Goal: Task Accomplishment & Management: Use online tool/utility

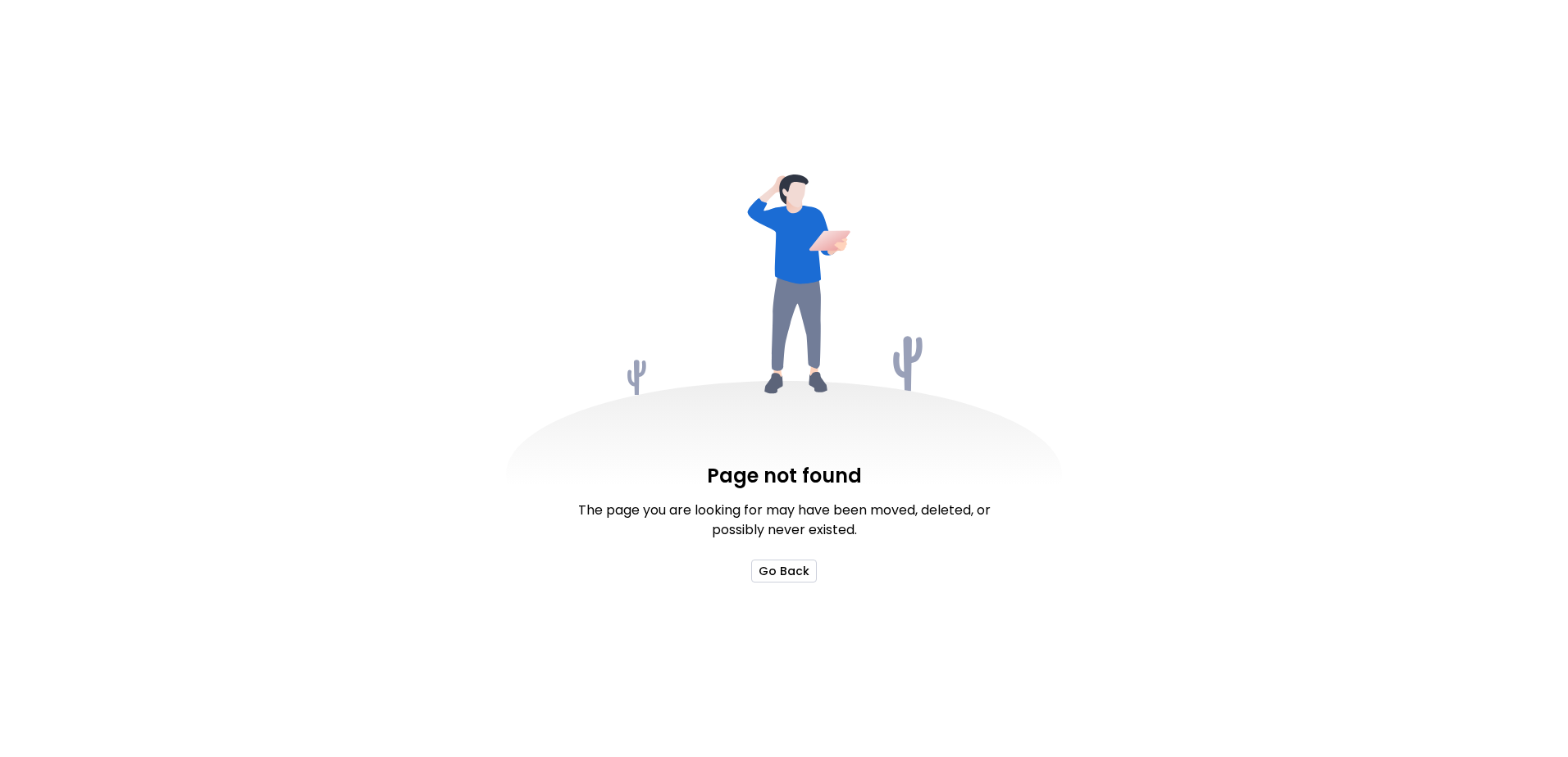
click at [787, 576] on button "Go Back" at bounding box center [784, 572] width 66 height 23
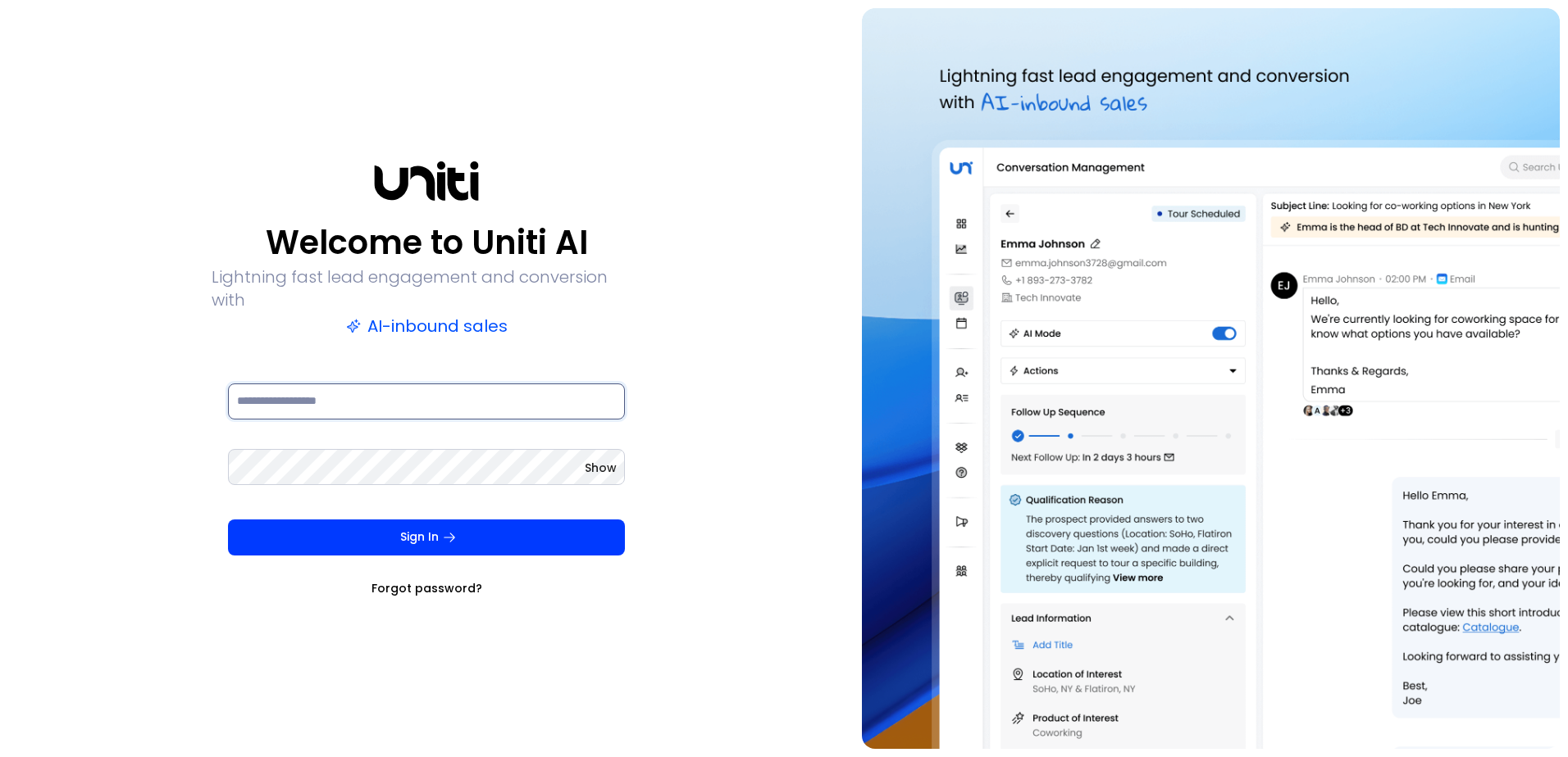
type input "**********"
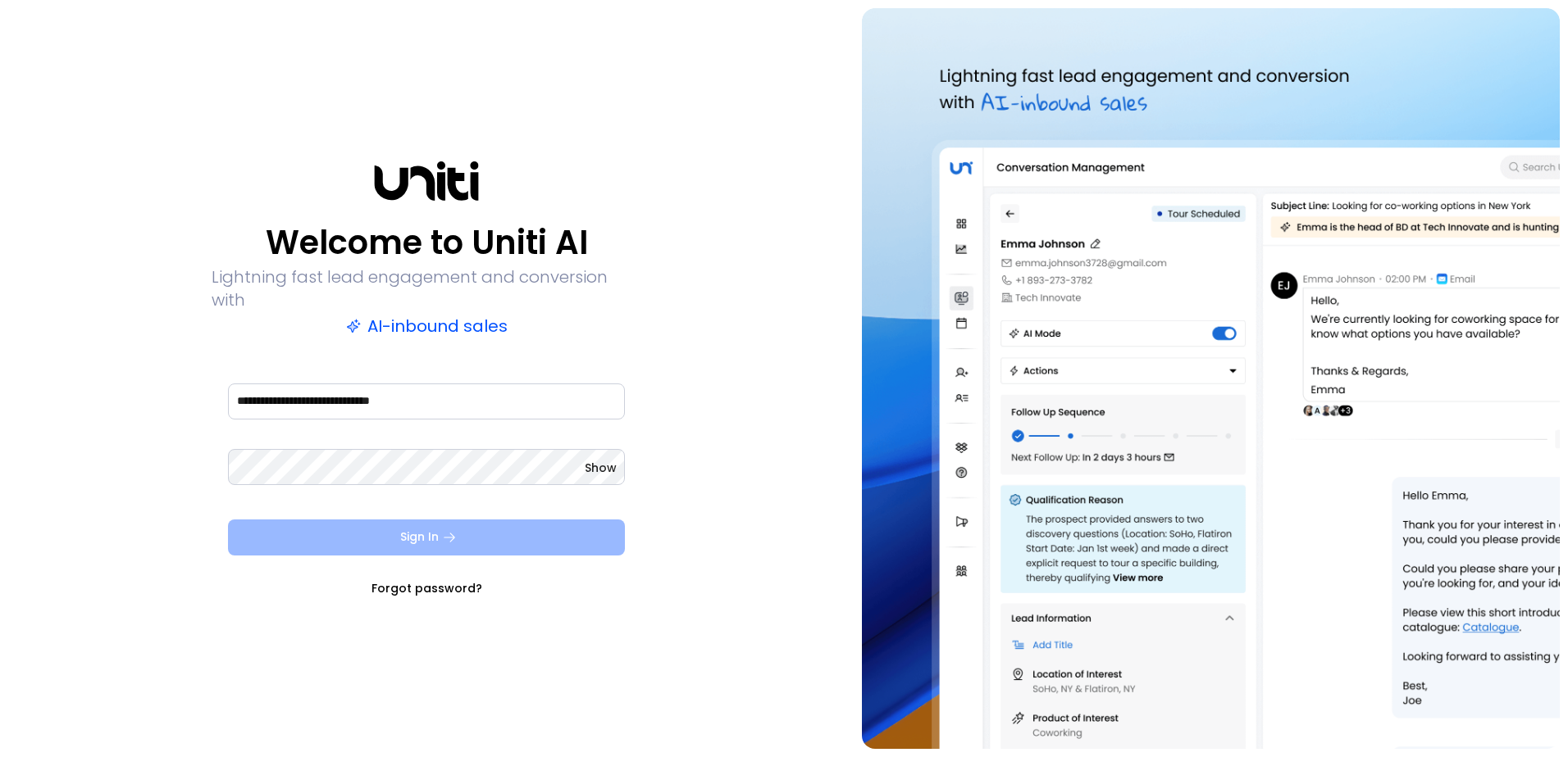
click at [451, 530] on icon "submit" at bounding box center [449, 538] width 14 height 14
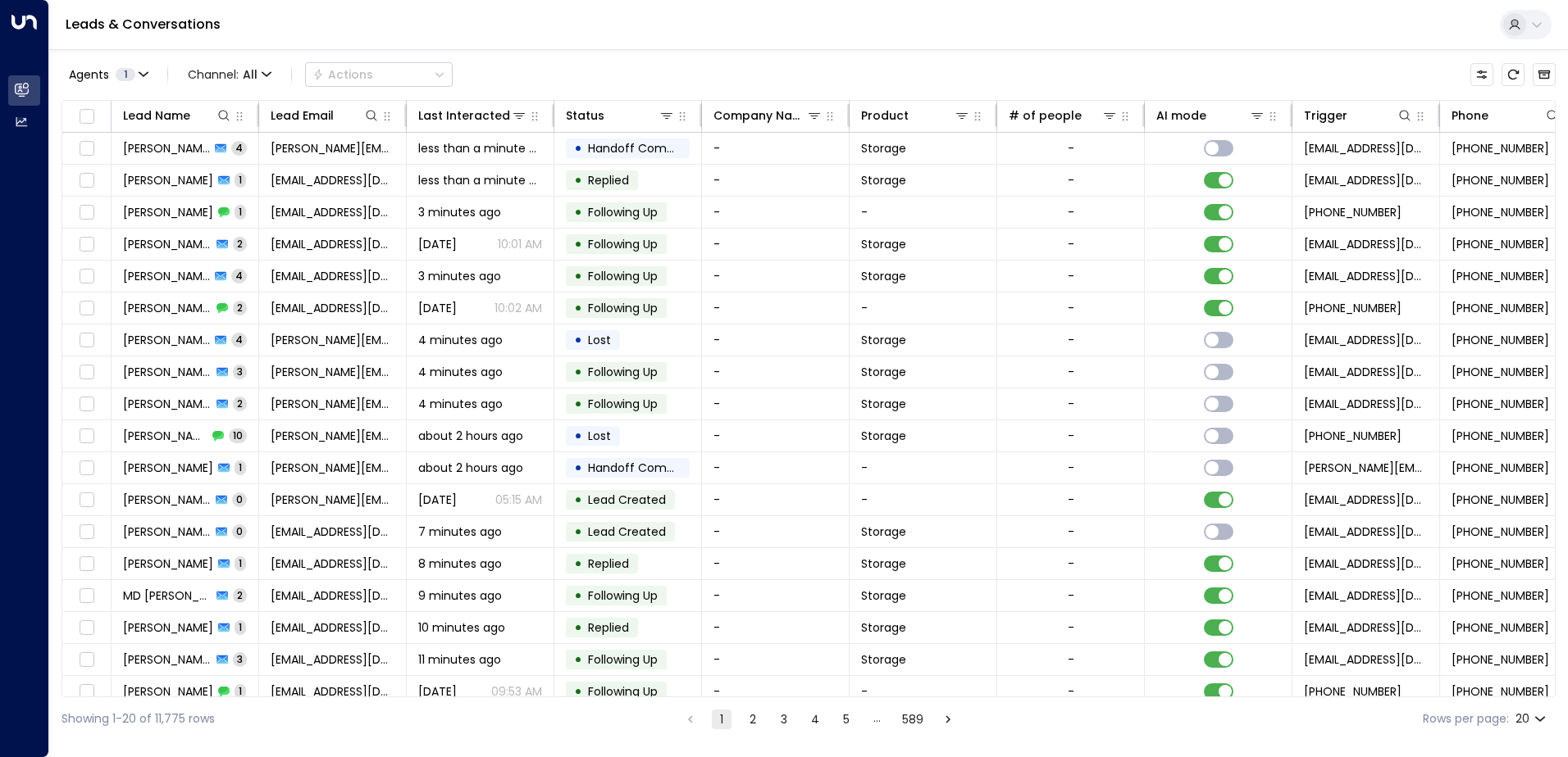
scroll to position [0, 335]
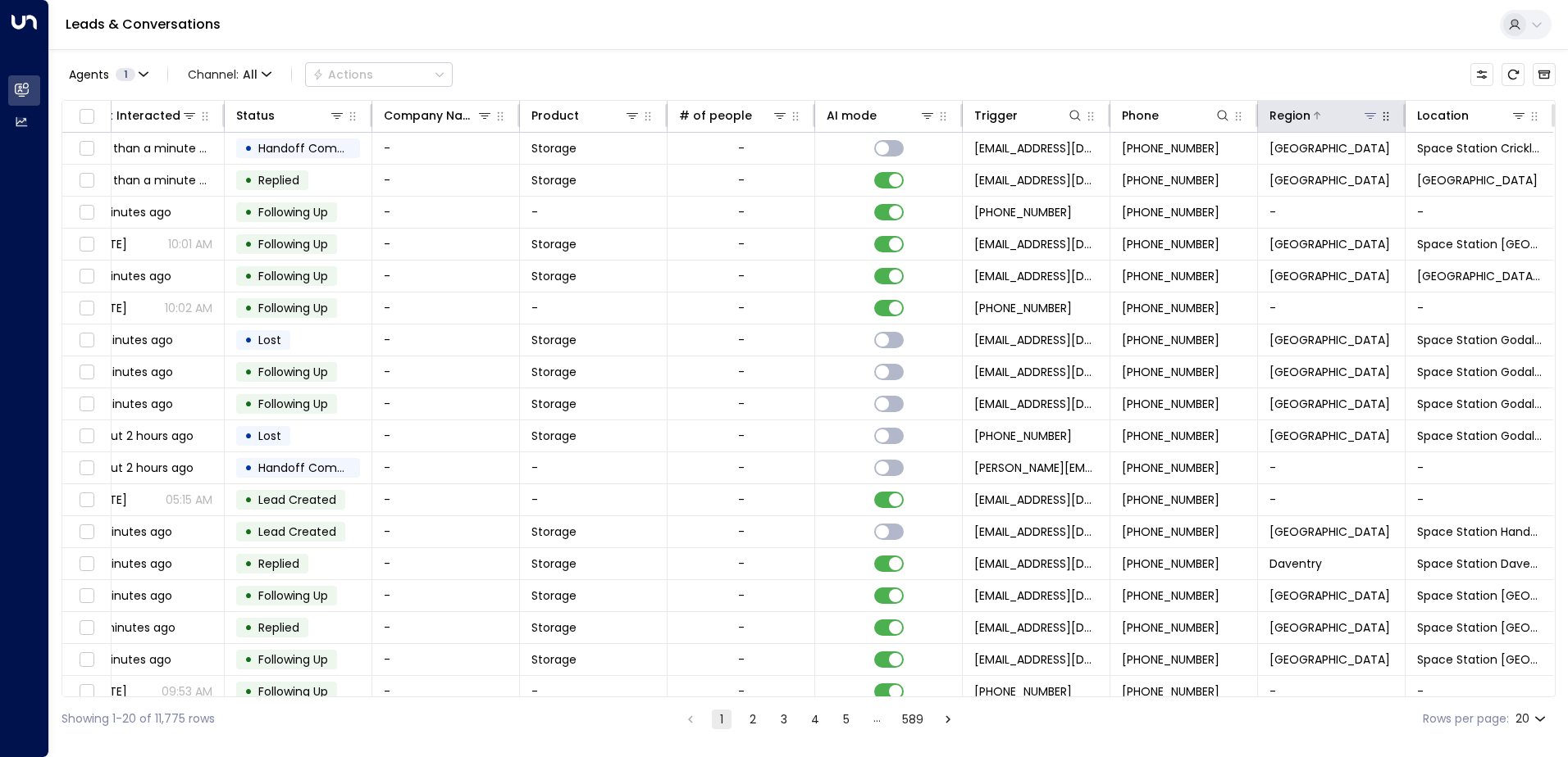
click at [1364, 112] on icon at bounding box center [1370, 115] width 13 height 13
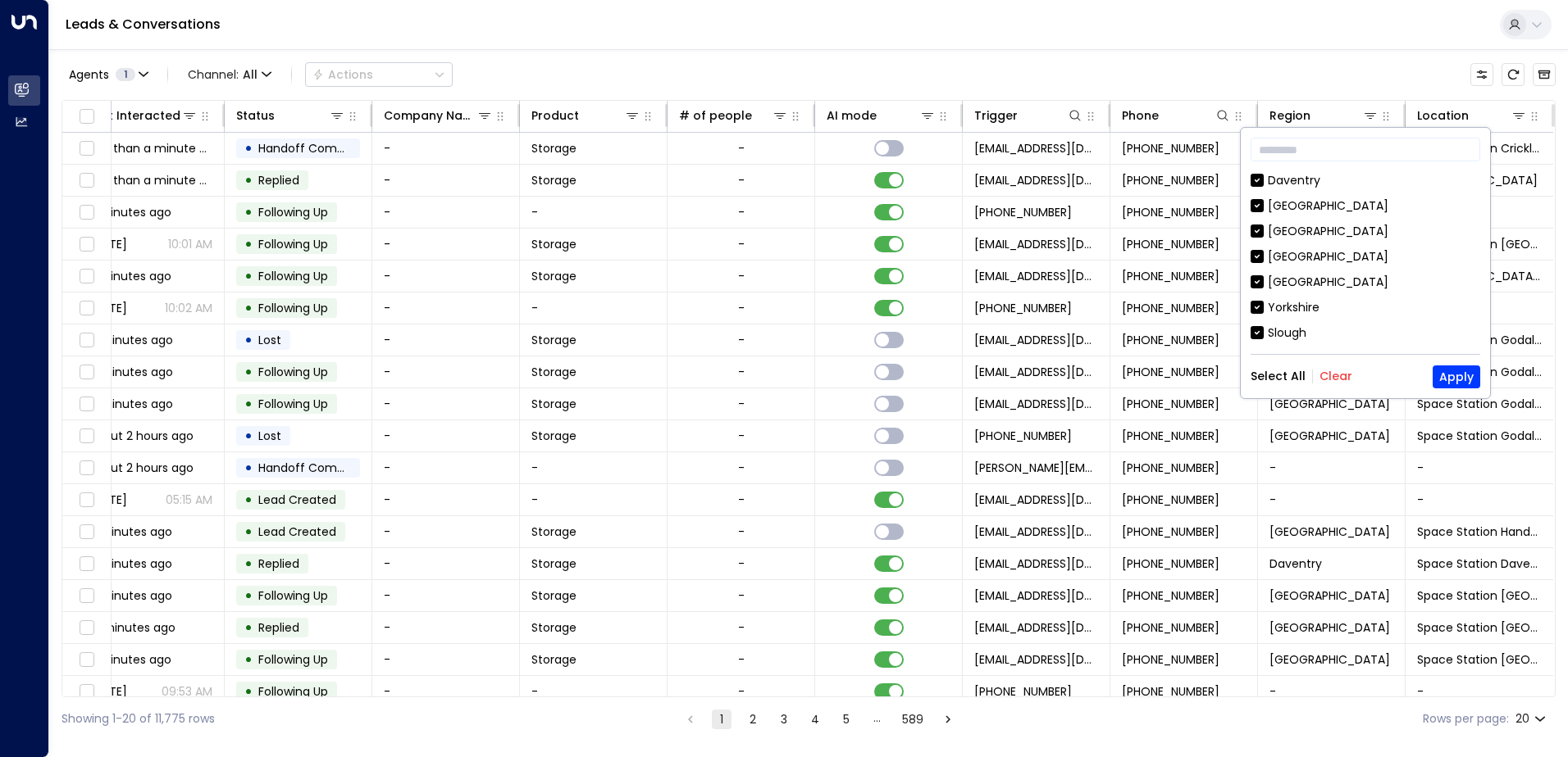
click at [1334, 377] on button "Clear" at bounding box center [1336, 376] width 32 height 13
click at [1304, 278] on div "[GEOGRAPHIC_DATA]" at bounding box center [1328, 281] width 121 height 17
click at [1451, 369] on button "Apply" at bounding box center [1456, 378] width 48 height 23
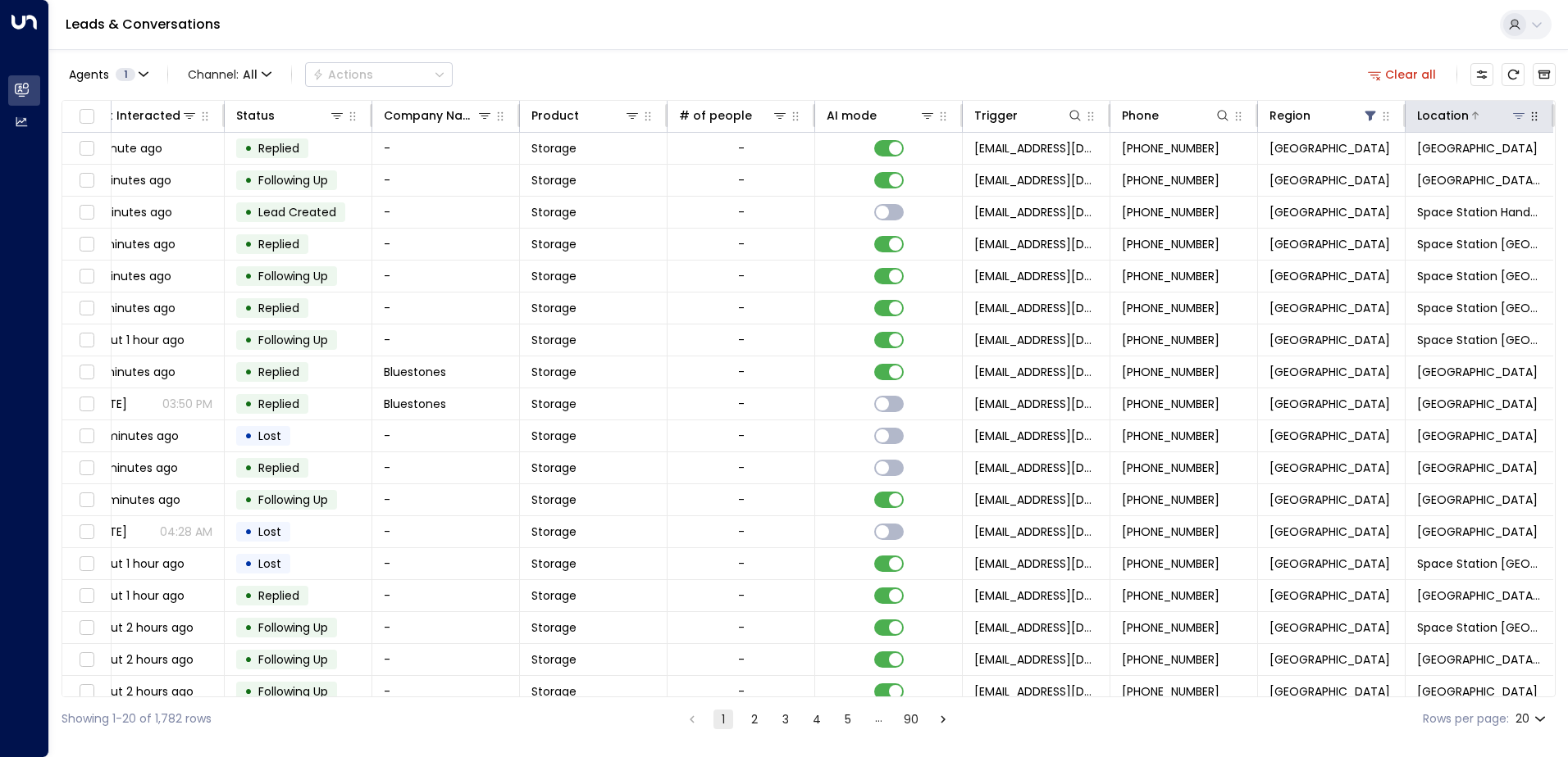
click at [1512, 117] on icon at bounding box center [1519, 115] width 13 height 13
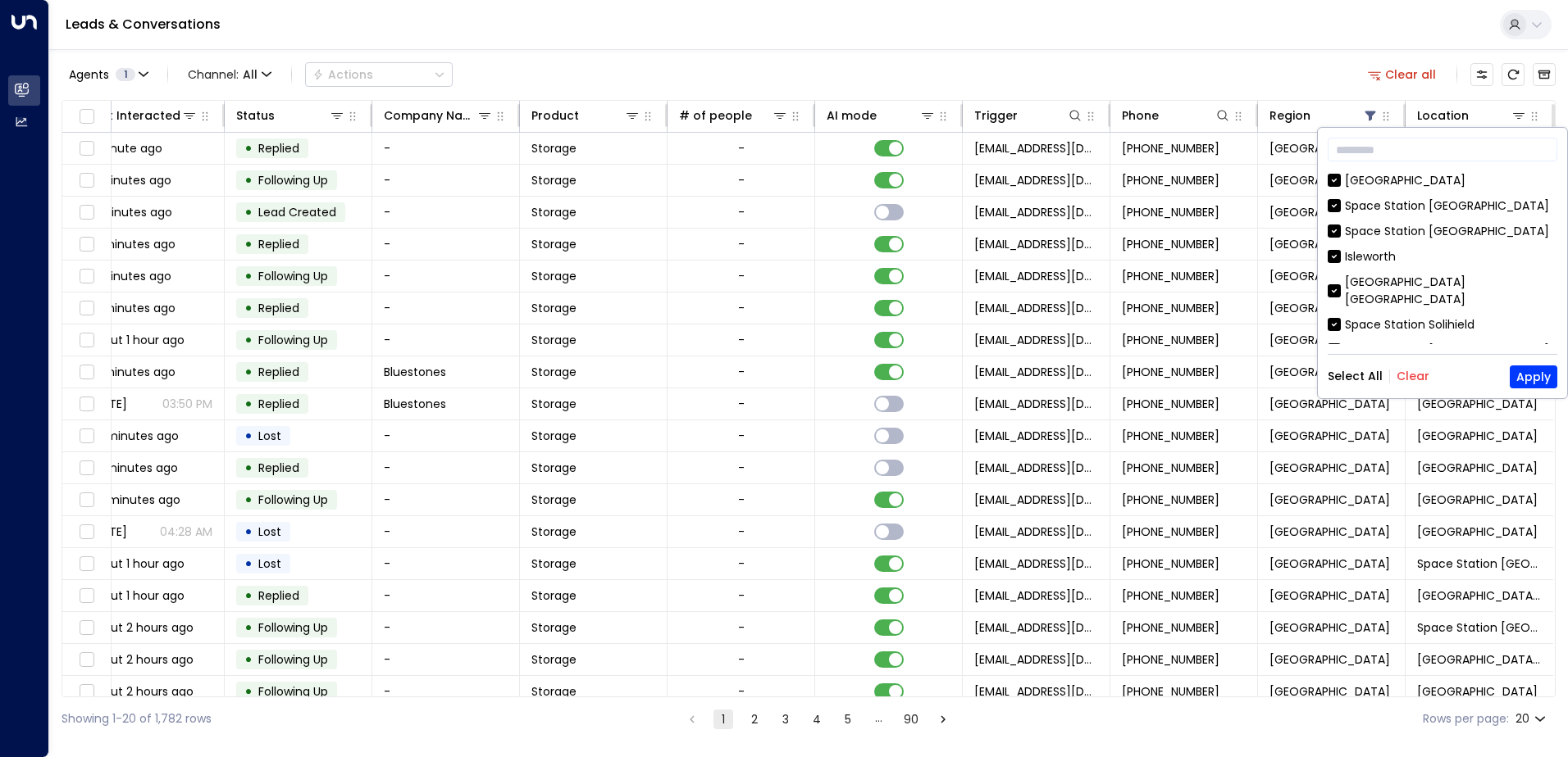
click at [1411, 378] on button "Clear" at bounding box center [1413, 376] width 32 height 13
click at [1407, 191] on div "[GEOGRAPHIC_DATA] [GEOGRAPHIC_DATA] [GEOGRAPHIC_DATA] [GEOGRAPHIC_DATA] [GEOGRA…" at bounding box center [1442, 257] width 229 height 172
click at [1365, 172] on div "[GEOGRAPHIC_DATA]" at bounding box center [1405, 180] width 121 height 17
click at [1534, 378] on button "Apply" at bounding box center [1533, 378] width 48 height 23
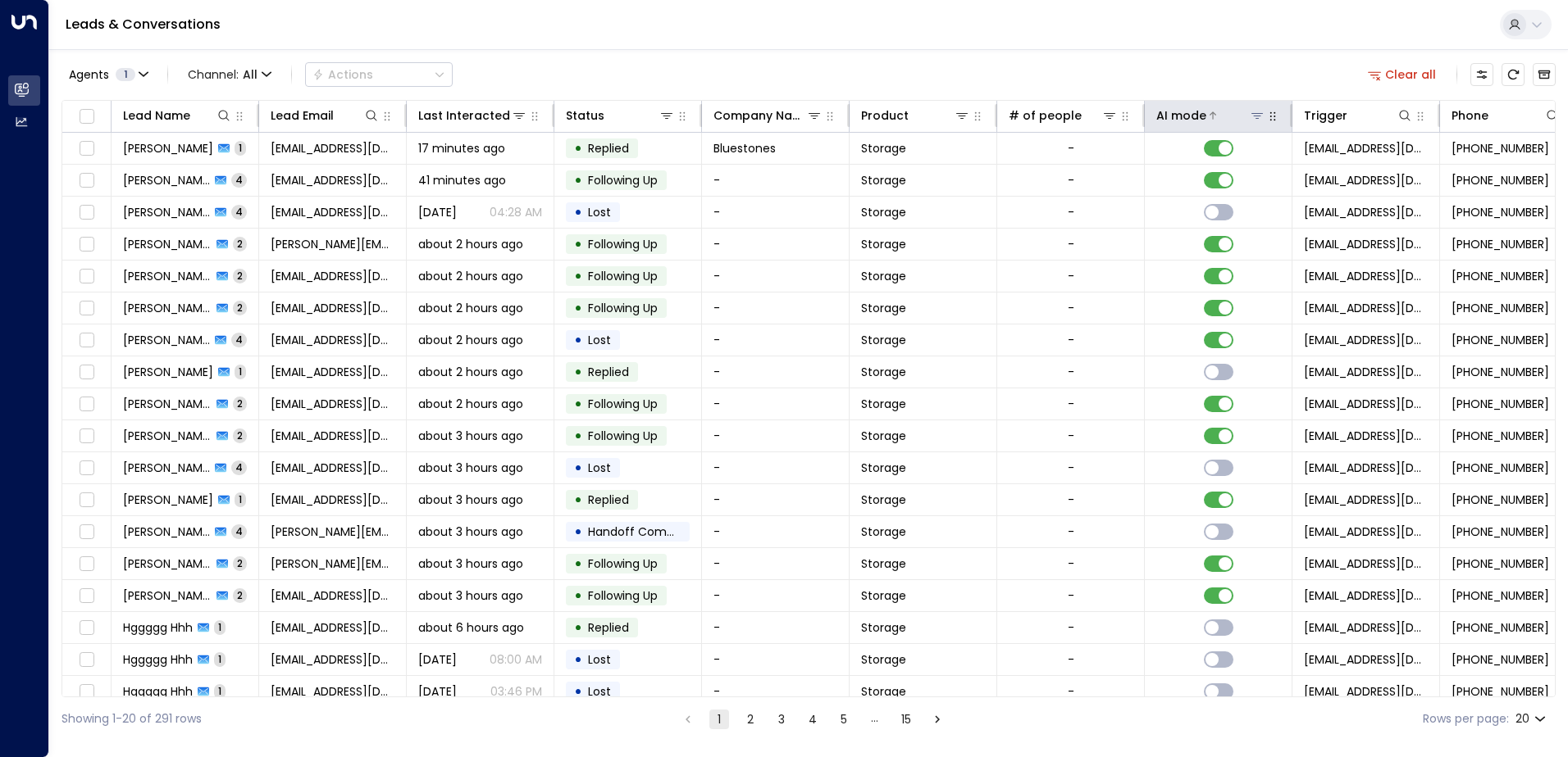
click at [1196, 120] on div "AI mode" at bounding box center [1181, 116] width 50 height 20
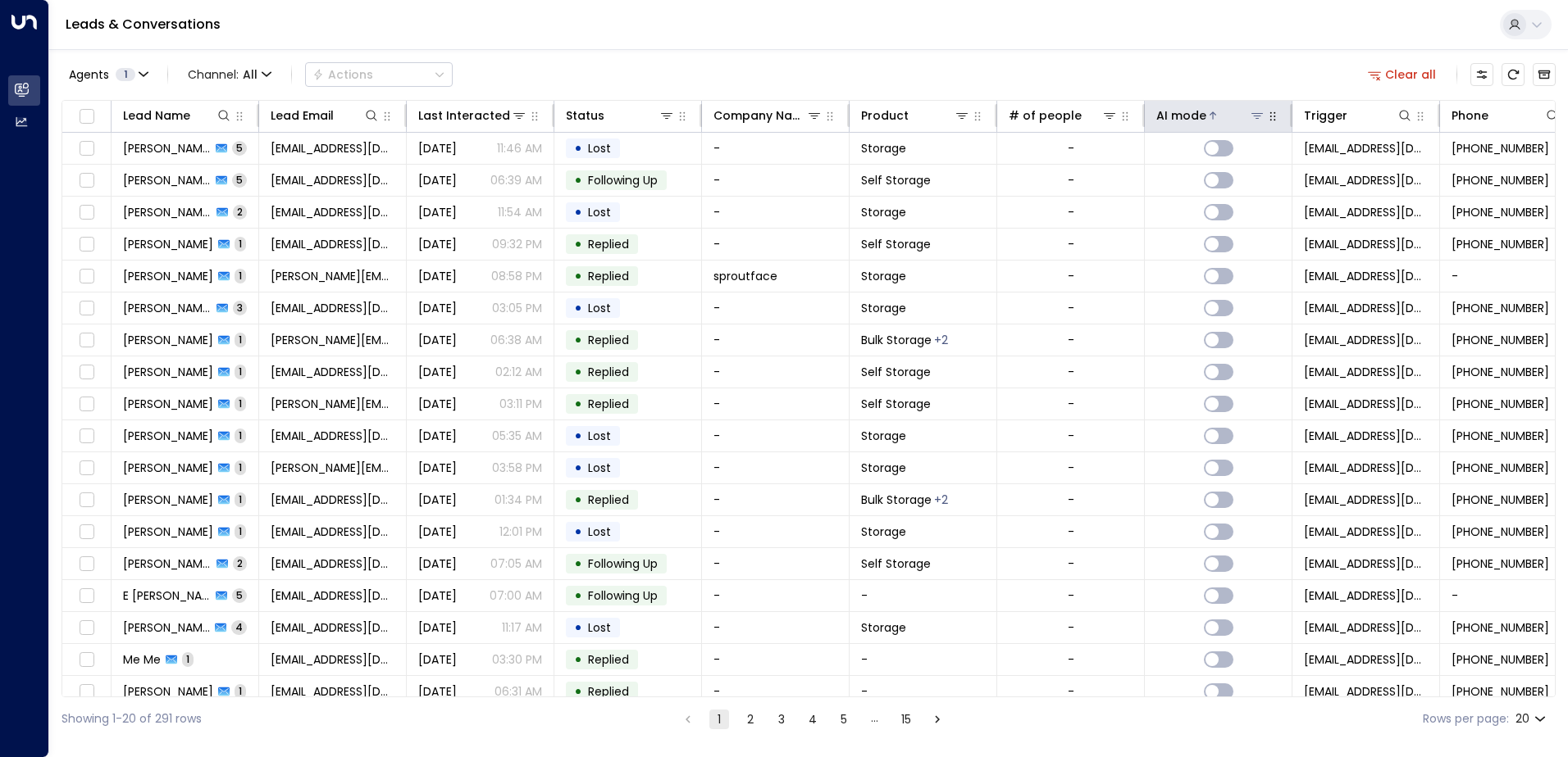
click at [1196, 120] on div "AI mode" at bounding box center [1181, 116] width 50 height 20
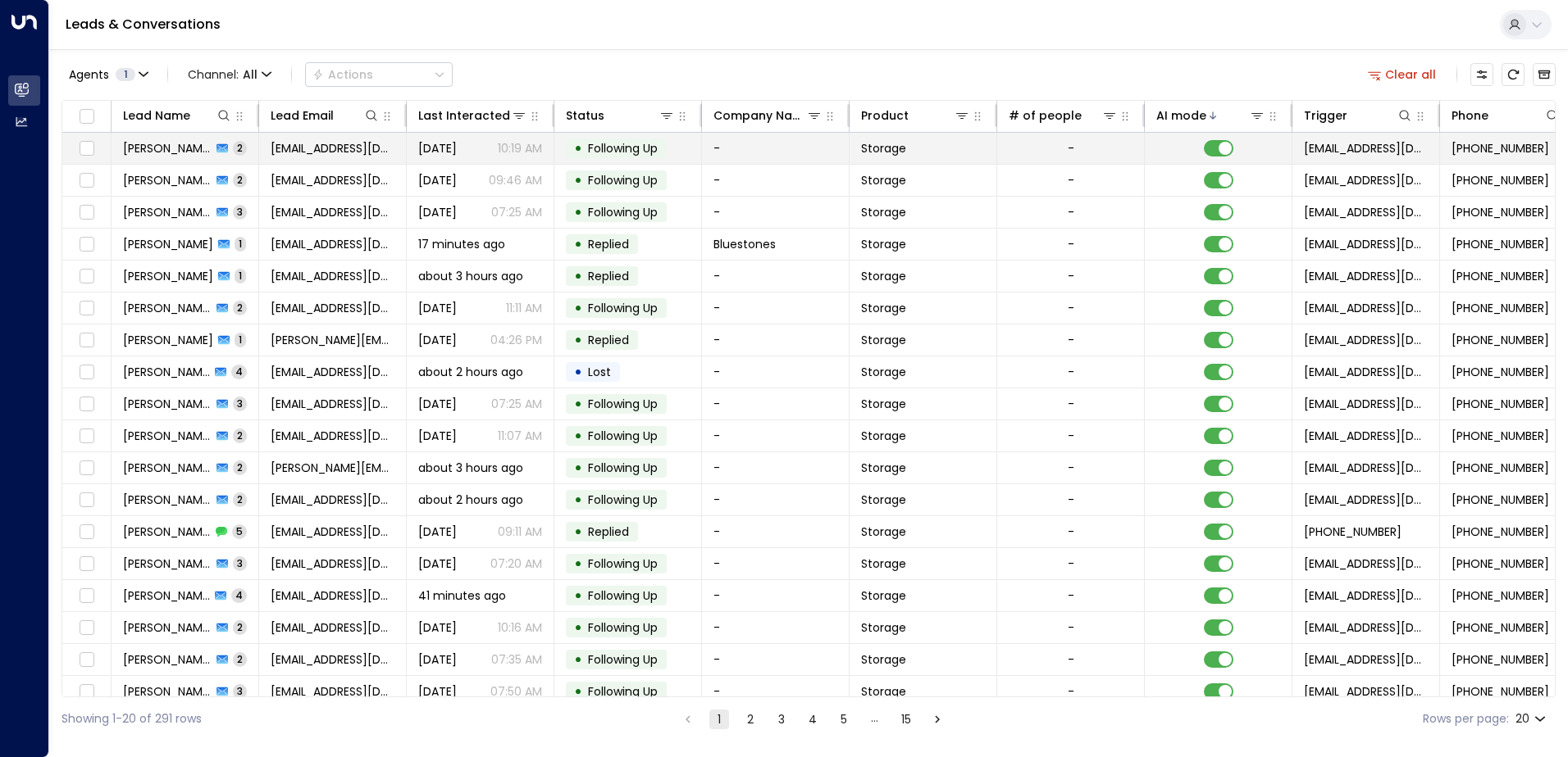
click at [457, 143] on span "[DATE]" at bounding box center [437, 148] width 39 height 16
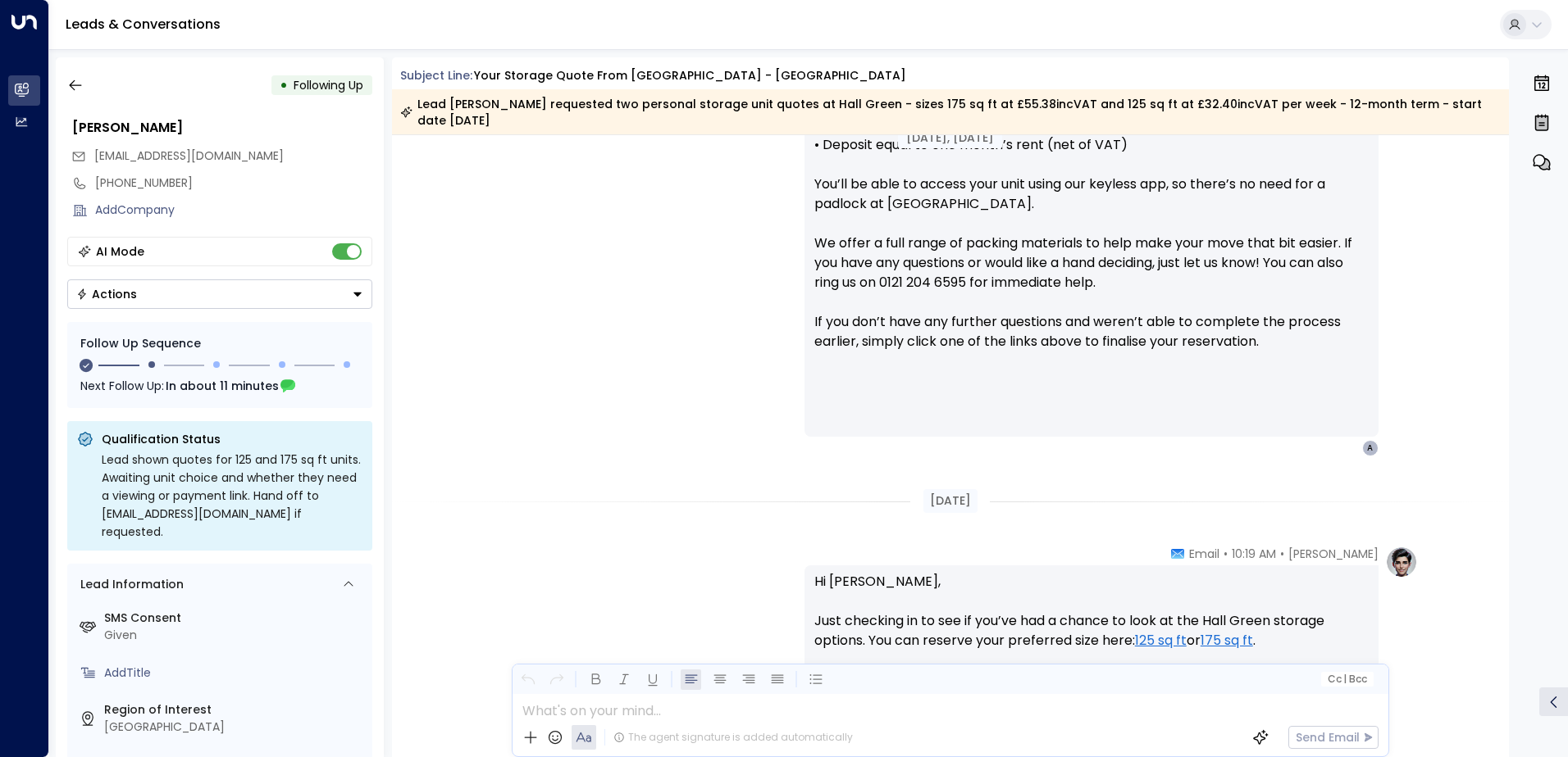
scroll to position [688, 0]
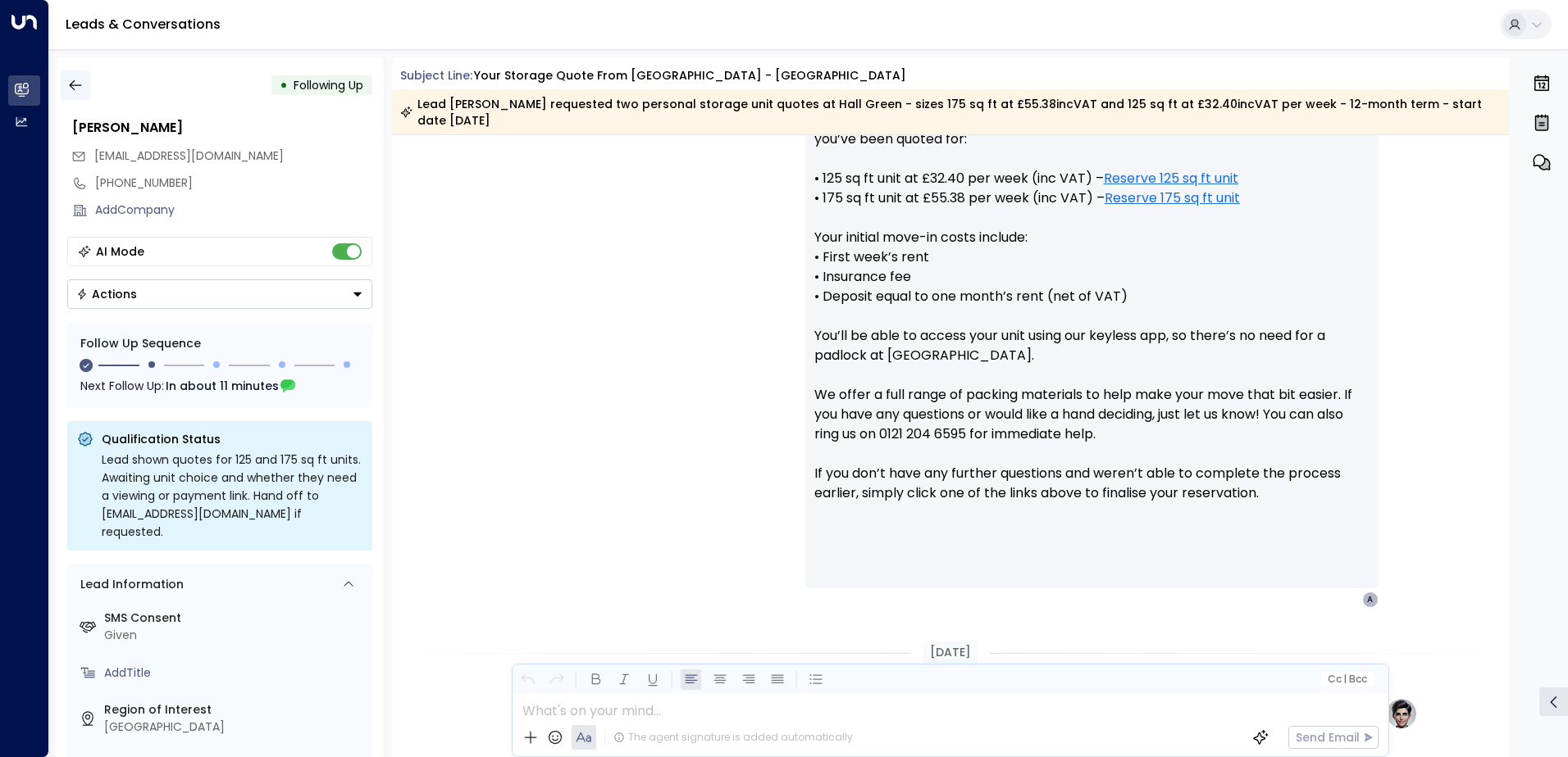
click at [82, 82] on icon "button" at bounding box center [76, 85] width 16 height 16
